Goal: Communication & Community: Participate in discussion

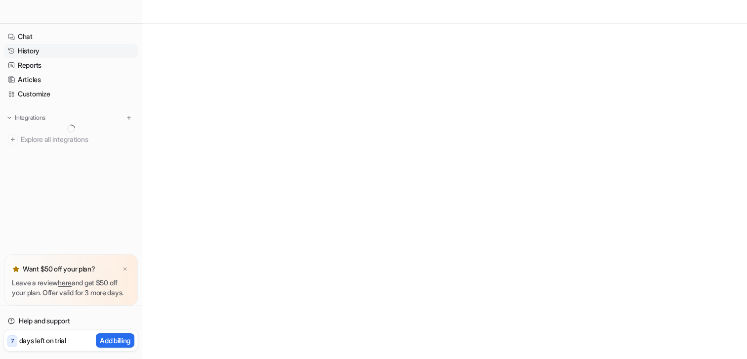
click at [39, 52] on link "History" at bounding box center [71, 51] width 134 height 14
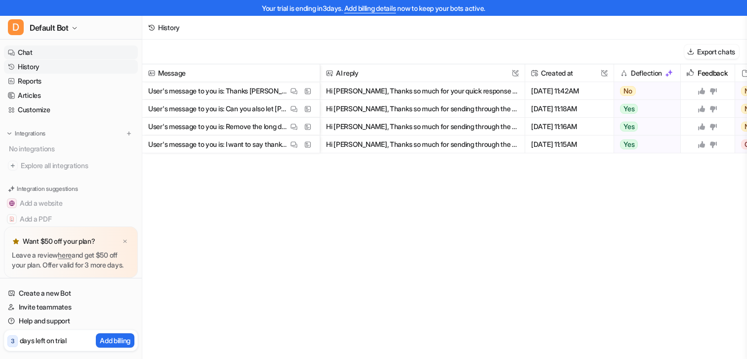
click at [46, 50] on link "Chat" at bounding box center [71, 52] width 134 height 14
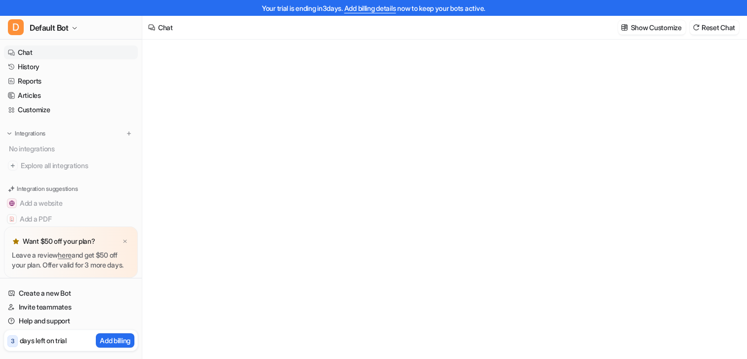
type textarea "**********"
